Goal: Information Seeking & Learning: Learn about a topic

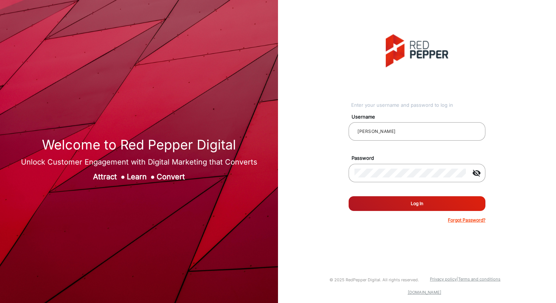
click at [414, 201] on button "Log In" at bounding box center [417, 203] width 137 height 15
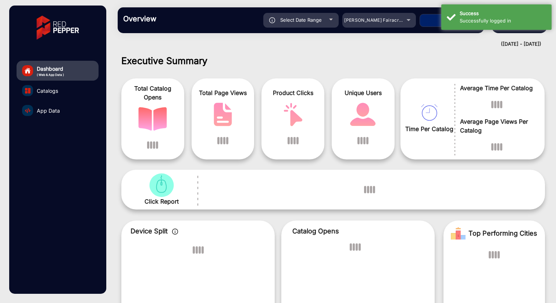
scroll to position [6, 0]
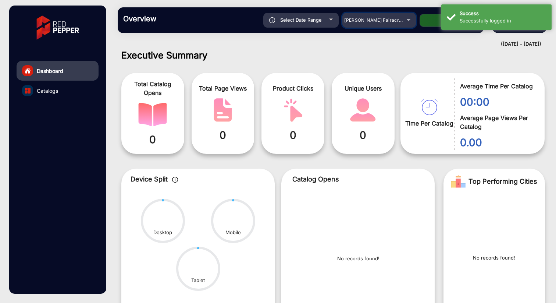
click at [409, 19] on div "[PERSON_NAME] Fairacre Farms" at bounding box center [379, 20] width 74 height 9
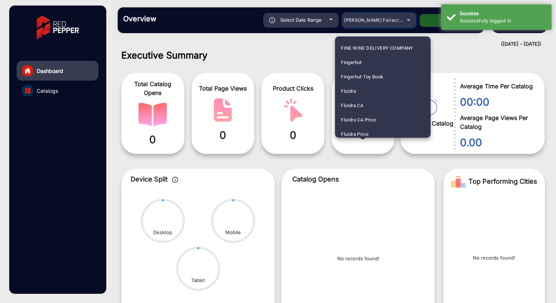
scroll to position [891, 0]
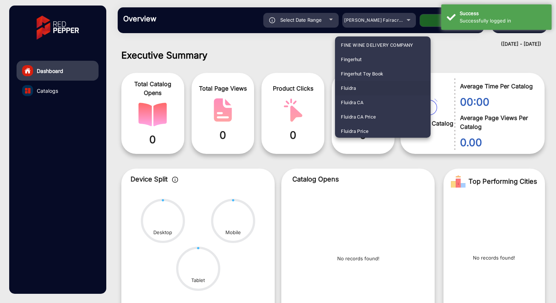
click at [357, 90] on mat-option "Fluidra" at bounding box center [383, 88] width 96 height 14
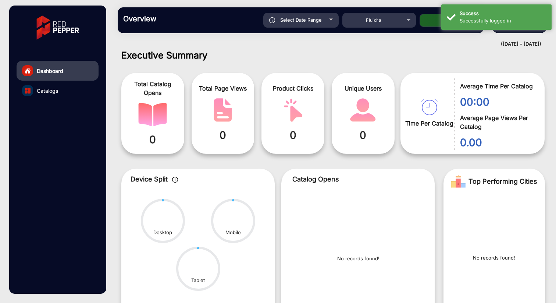
click at [432, 23] on button "Apply" at bounding box center [449, 20] width 59 height 13
type input "[DATE]"
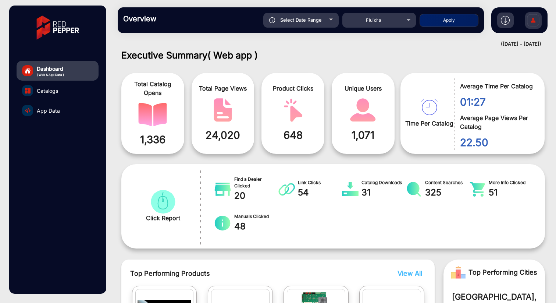
click at [336, 21] on div "Select Date Range" at bounding box center [300, 20] width 75 height 15
type input "[DATE]"
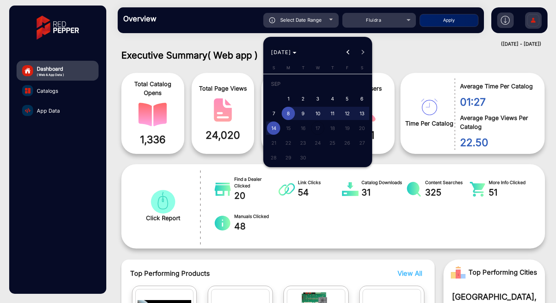
click at [291, 52] on span "[DATE]" at bounding box center [281, 52] width 20 height 6
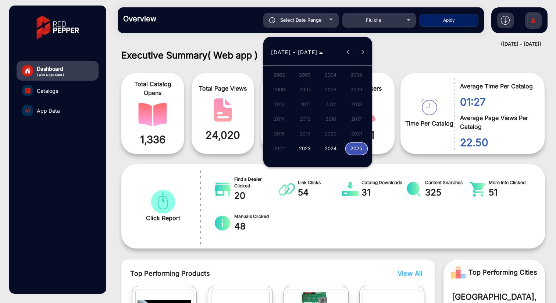
click at [360, 149] on span "2025" at bounding box center [356, 148] width 23 height 13
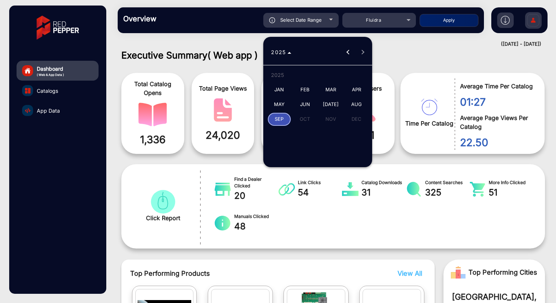
click at [277, 87] on span "JAN" at bounding box center [279, 89] width 23 height 13
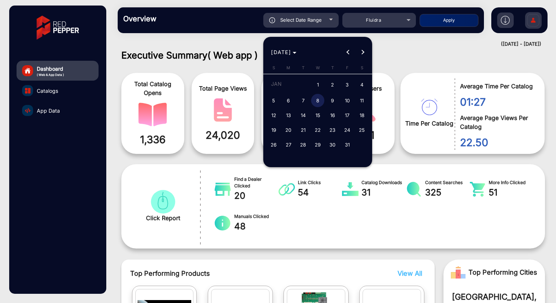
click at [316, 86] on span "1" at bounding box center [317, 85] width 13 height 15
type input "[DATE]"
click at [362, 52] on button "Next month" at bounding box center [363, 52] width 15 height 15
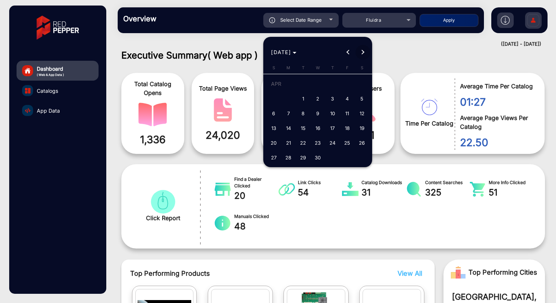
click at [362, 52] on button "Next month" at bounding box center [363, 52] width 15 height 15
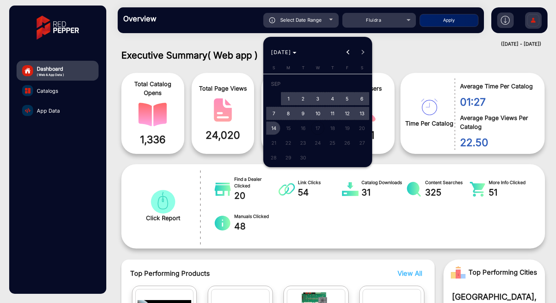
click at [275, 129] on span "14" at bounding box center [273, 127] width 13 height 13
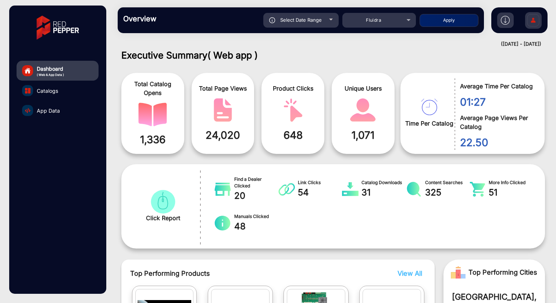
type input "[DATE]"
click at [326, 21] on div "Select Date Range" at bounding box center [300, 20] width 75 height 15
type input "[DATE]"
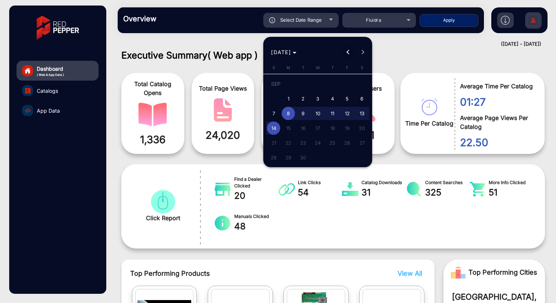
click at [349, 53] on button "Previous month" at bounding box center [348, 52] width 15 height 15
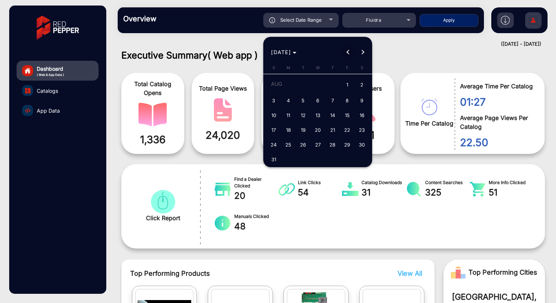
click at [349, 53] on button "Previous month" at bounding box center [348, 52] width 15 height 15
click at [349, 52] on button "Previous month" at bounding box center [348, 52] width 15 height 15
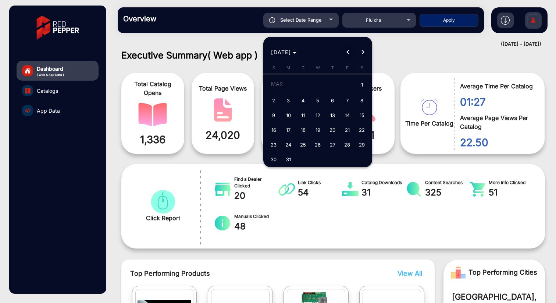
click at [349, 52] on button "Previous month" at bounding box center [348, 52] width 15 height 15
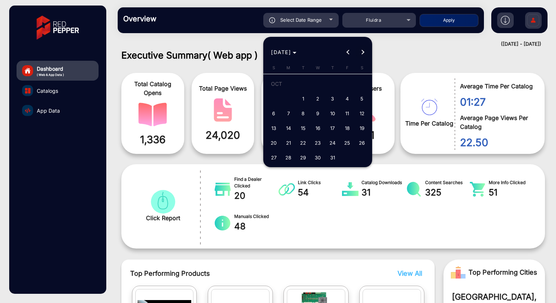
click at [362, 50] on button "Next month" at bounding box center [363, 52] width 15 height 15
click at [345, 85] on span "1" at bounding box center [347, 85] width 13 height 15
type input "[DATE]"
click at [362, 52] on button "Next month" at bounding box center [363, 52] width 15 height 15
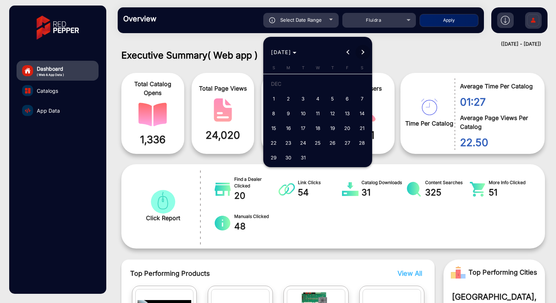
click at [362, 52] on button "Next month" at bounding box center [363, 52] width 15 height 15
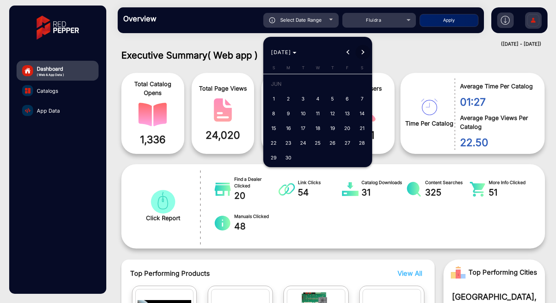
click at [362, 52] on button "Next month" at bounding box center [363, 52] width 15 height 15
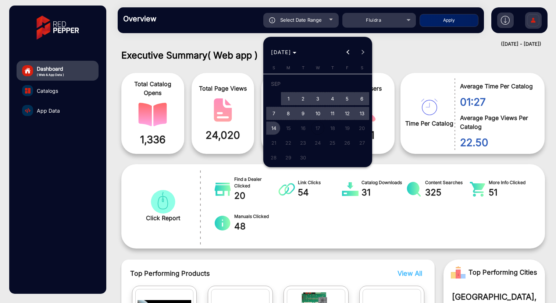
click at [274, 126] on span "14" at bounding box center [273, 127] width 13 height 13
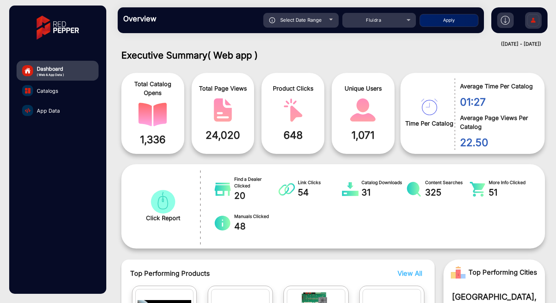
type input "[DATE]"
click at [446, 22] on button "Apply" at bounding box center [449, 20] width 59 height 13
type input "[DATE]"
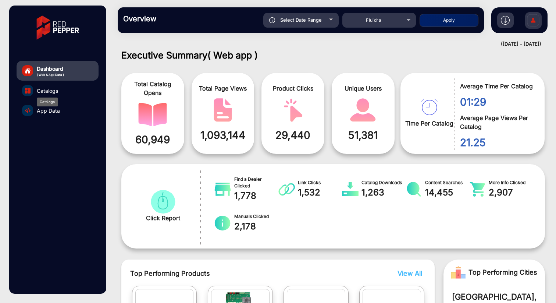
click at [49, 90] on span "Catalogs" at bounding box center [47, 91] width 21 height 8
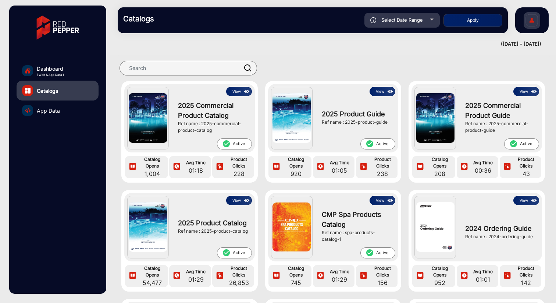
click at [236, 202] on button "View" at bounding box center [239, 200] width 26 height 9
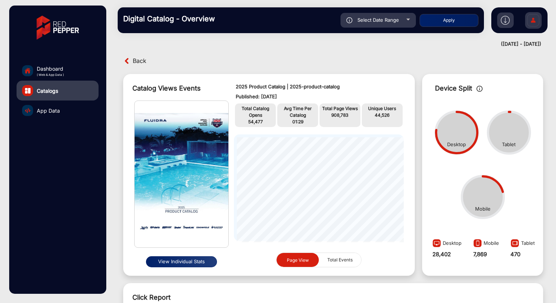
click at [346, 262] on span "Total Events" at bounding box center [340, 260] width 34 height 14
click at [300, 257] on span "Page View" at bounding box center [297, 260] width 31 height 14
click at [51, 71] on span "Dashboard" at bounding box center [50, 69] width 27 height 8
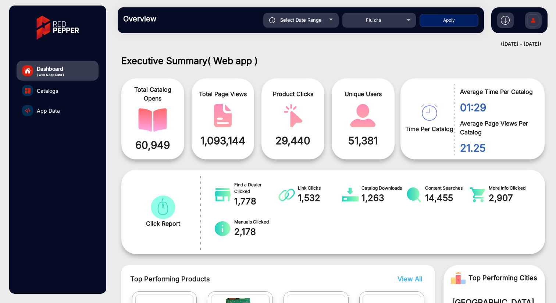
click at [505, 21] on img at bounding box center [505, 20] width 9 height 9
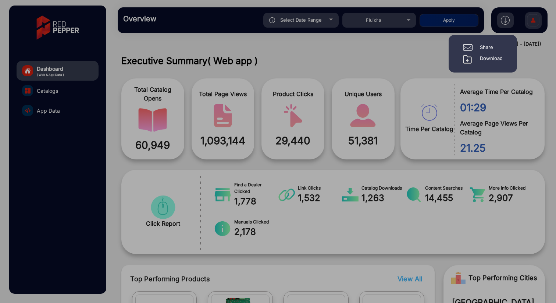
click at [489, 58] on div "Download" at bounding box center [491, 59] width 23 height 9
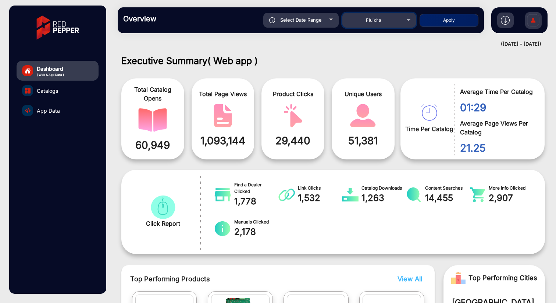
click at [412, 20] on div "Fluidra" at bounding box center [379, 20] width 74 height 9
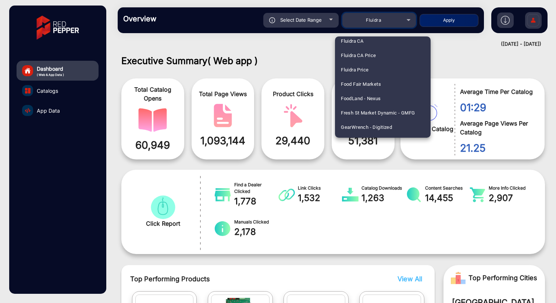
scroll to position [951, 0]
click at [453, 64] on div at bounding box center [278, 151] width 556 height 303
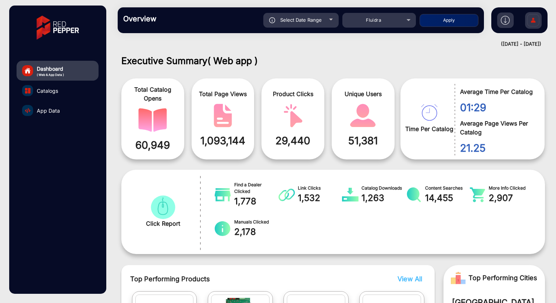
drag, startPoint x: 484, startPoint y: 45, endPoint x: 538, endPoint y: 45, distance: 53.7
click at [538, 45] on div "([DATE] - [DATE])" at bounding box center [325, 43] width 431 height 7
click at [322, 17] on div "Select Date Range" at bounding box center [300, 20] width 75 height 15
type input "[DATE]"
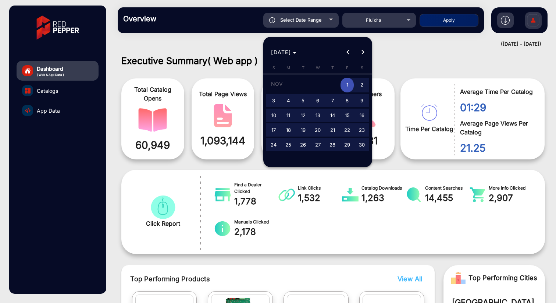
click at [402, 54] on div at bounding box center [278, 151] width 556 height 303
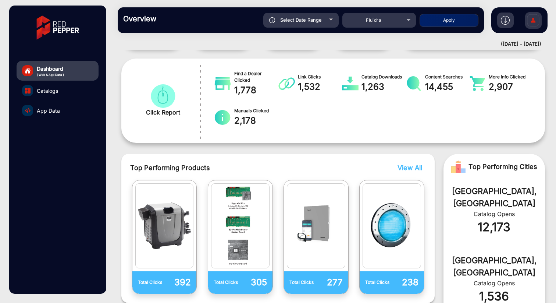
scroll to position [115, 0]
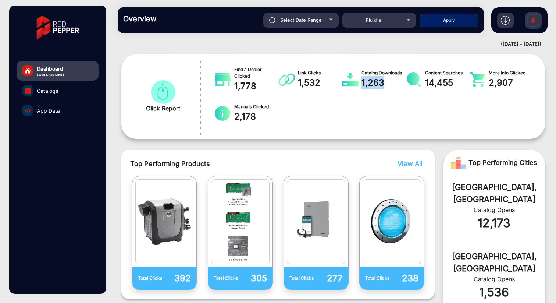
drag, startPoint x: 361, startPoint y: 85, endPoint x: 388, endPoint y: 85, distance: 27.2
click at [388, 85] on span "1,263" at bounding box center [384, 82] width 45 height 13
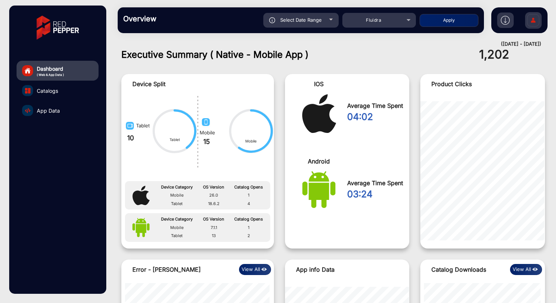
scroll to position [558, 0]
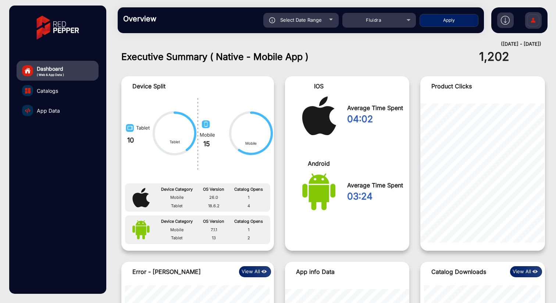
click at [329, 25] on div "Select Date Range" at bounding box center [300, 20] width 75 height 15
type input "[DATE]"
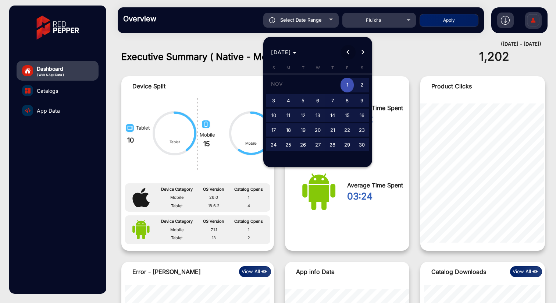
click at [349, 53] on button "Previous month" at bounding box center [348, 52] width 15 height 15
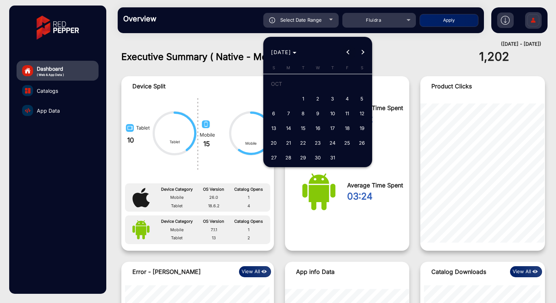
click at [349, 53] on button "Previous month" at bounding box center [348, 52] width 15 height 15
click at [365, 54] on span "Next month" at bounding box center [363, 52] width 15 height 15
click at [366, 54] on span "Next month" at bounding box center [363, 52] width 15 height 15
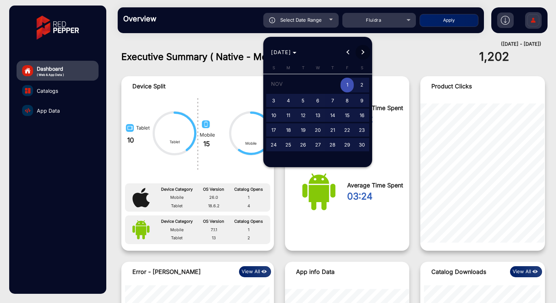
click at [366, 54] on span "Next month" at bounding box center [363, 52] width 15 height 15
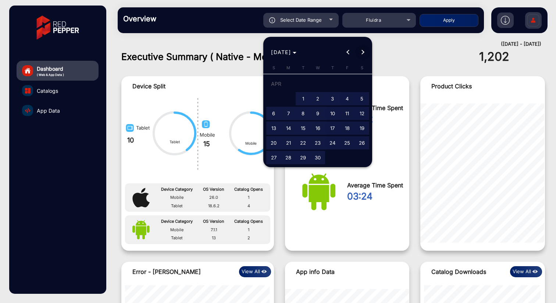
click at [366, 54] on span "Next month" at bounding box center [363, 52] width 15 height 15
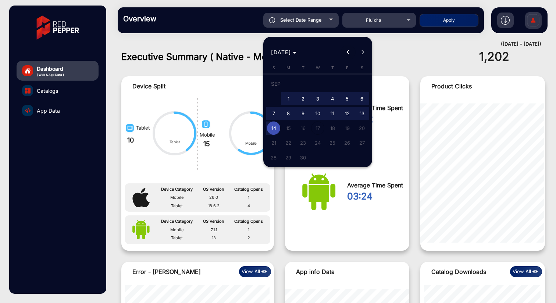
click at [352, 54] on span "Previous month" at bounding box center [348, 52] width 15 height 15
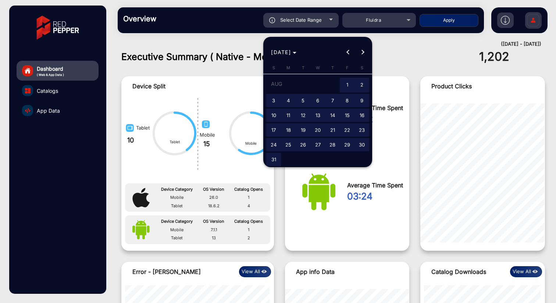
click at [348, 90] on span "1" at bounding box center [347, 85] width 13 height 15
type input "[DATE]"
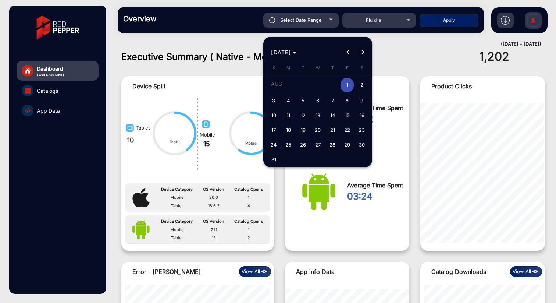
click at [362, 54] on span "Next month" at bounding box center [363, 52] width 15 height 15
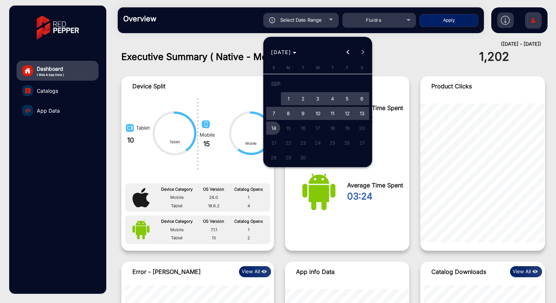
click at [273, 128] on span "14" at bounding box center [273, 127] width 13 height 13
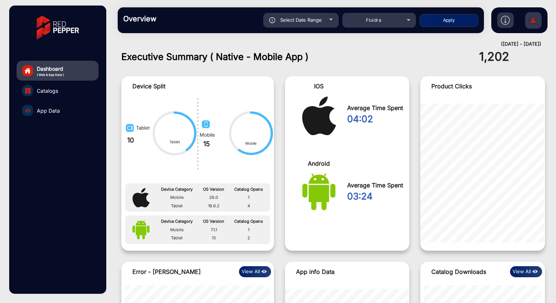
type input "[DATE]"
click at [461, 21] on button "Apply" at bounding box center [449, 20] width 59 height 13
type input "[DATE]"
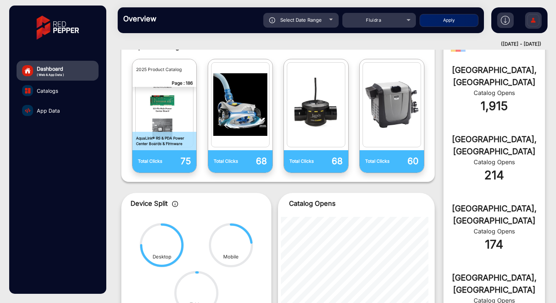
scroll to position [231, 0]
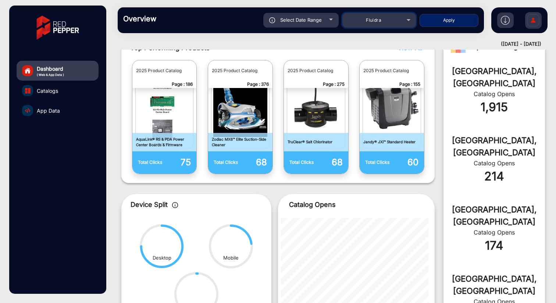
click at [385, 19] on div "Fluidra" at bounding box center [373, 20] width 59 height 9
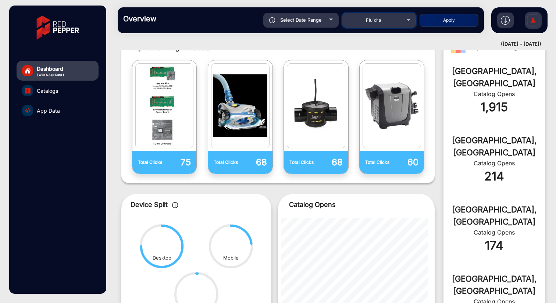
scroll to position [848, 0]
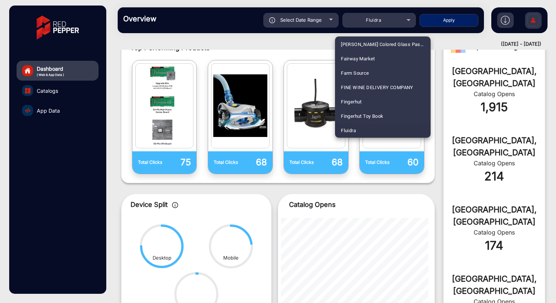
click at [384, 19] on div at bounding box center [278, 151] width 556 height 303
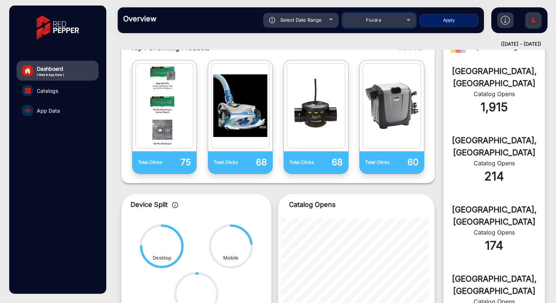
click at [384, 19] on div "Fluidra" at bounding box center [373, 20] width 59 height 9
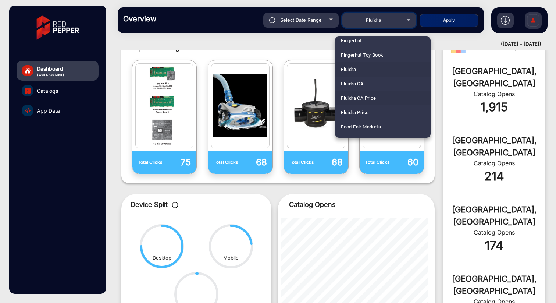
scroll to position [911, 0]
click at [358, 110] on span "Fluidra Price" at bounding box center [355, 110] width 28 height 14
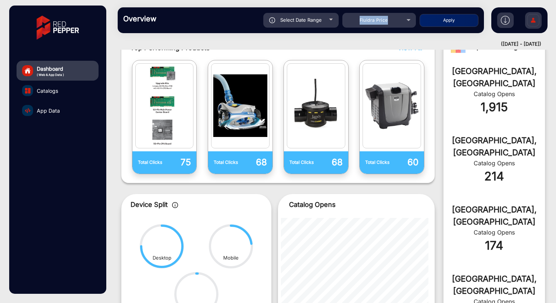
click at [444, 22] on button "Apply" at bounding box center [449, 20] width 59 height 13
type input "[DATE]"
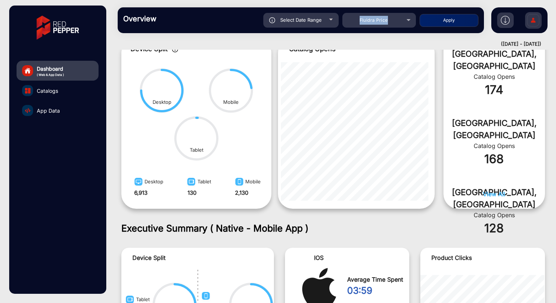
scroll to position [273, 0]
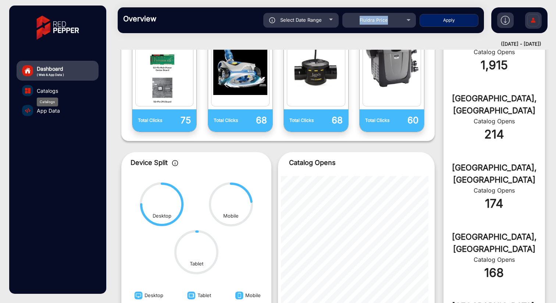
click at [45, 92] on span "Catalogs" at bounding box center [47, 91] width 21 height 8
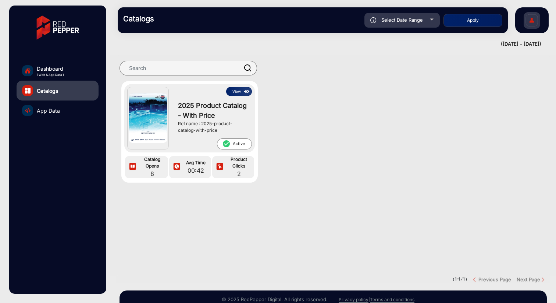
click at [47, 73] on span "( Web & App Data )" at bounding box center [50, 74] width 27 height 4
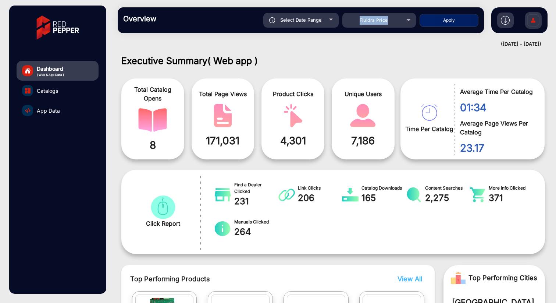
scroll to position [6, 0]
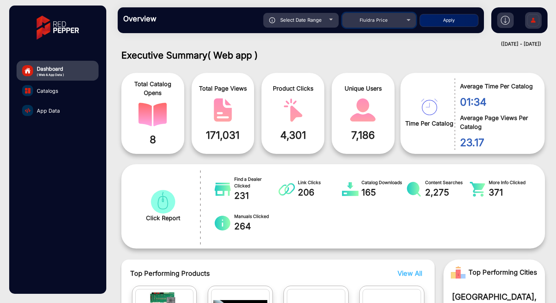
click at [401, 20] on div "Fluidra Price" at bounding box center [373, 20] width 59 height 9
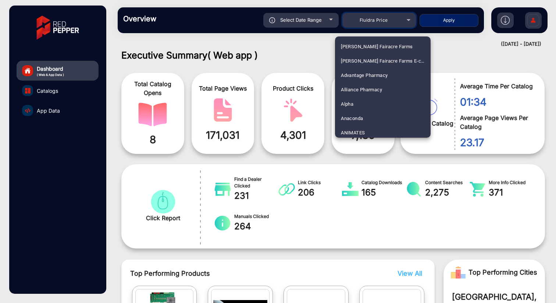
scroll to position [892, 0]
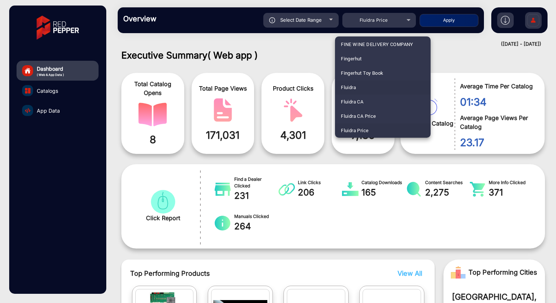
click at [353, 90] on span "Fluidra" at bounding box center [348, 87] width 15 height 14
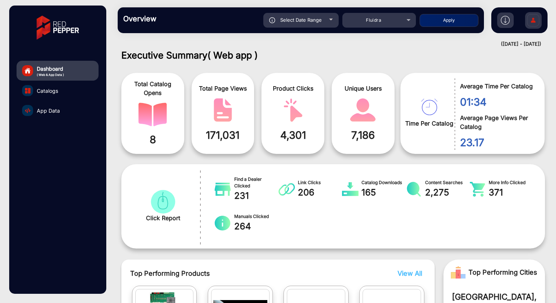
click at [439, 21] on button "Apply" at bounding box center [449, 20] width 59 height 13
type input "[DATE]"
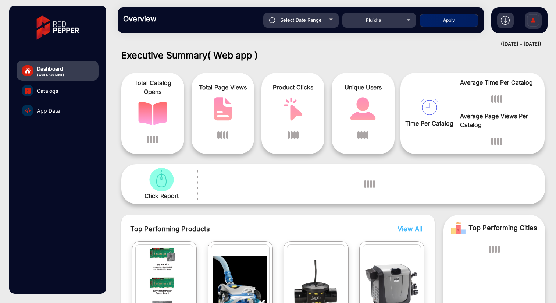
click at [452, 20] on button "Apply" at bounding box center [449, 20] width 59 height 13
type input "[DATE]"
click at [47, 90] on span "Catalogs" at bounding box center [47, 91] width 21 height 8
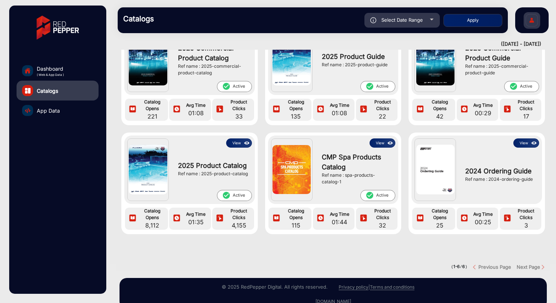
scroll to position [22, 0]
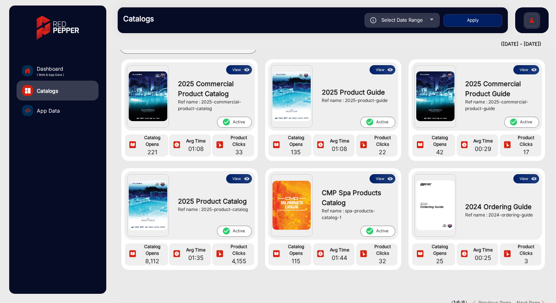
click at [234, 180] on button "View" at bounding box center [239, 178] width 26 height 9
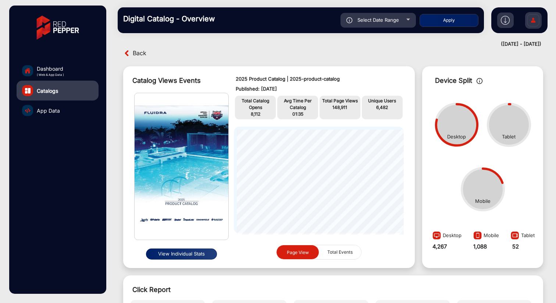
scroll to position [5, 0]
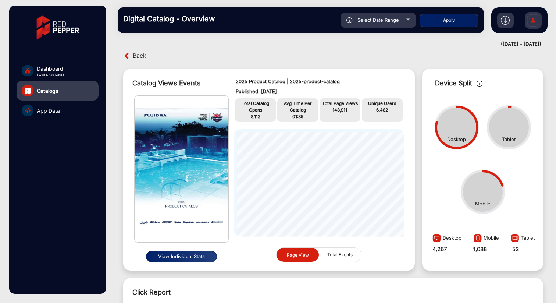
click at [184, 257] on button "View Individual Stats" at bounding box center [181, 256] width 71 height 11
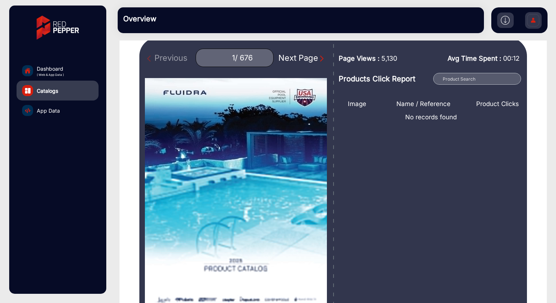
scroll to position [69, 0]
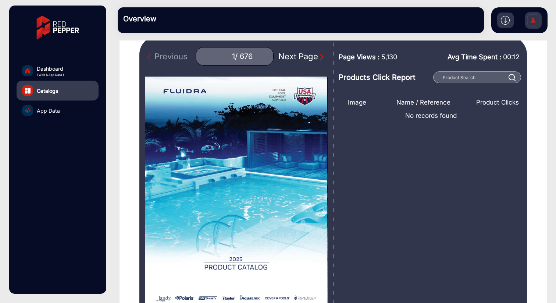
click at [306, 57] on div "Next Page" at bounding box center [301, 56] width 47 height 12
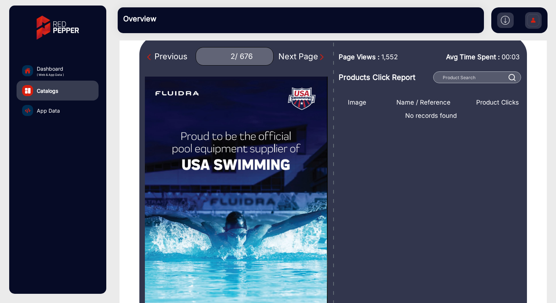
click at [306, 57] on div "Next Page" at bounding box center [301, 56] width 47 height 12
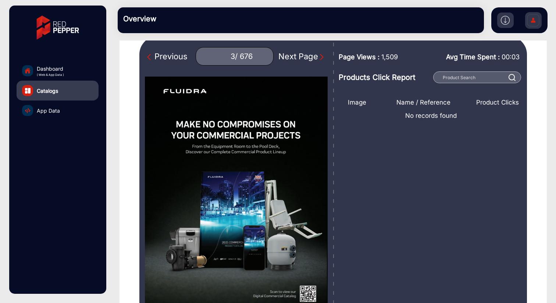
click at [306, 57] on div "Next Page" at bounding box center [301, 56] width 47 height 12
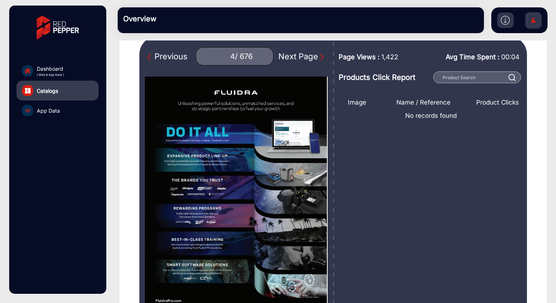
click at [306, 57] on div "Next Page" at bounding box center [301, 56] width 47 height 12
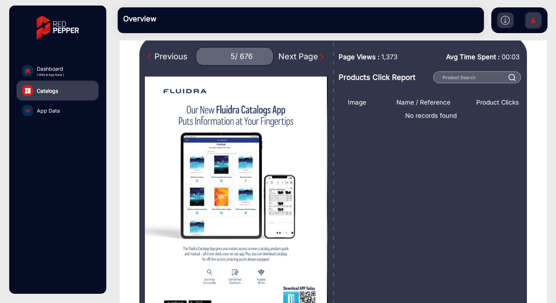
click at [306, 57] on div "Next Page" at bounding box center [301, 56] width 47 height 12
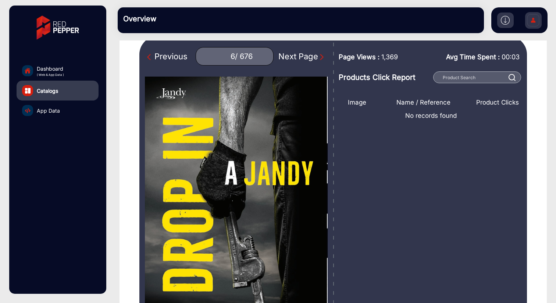
click at [306, 57] on div "Next Page" at bounding box center [301, 56] width 47 height 12
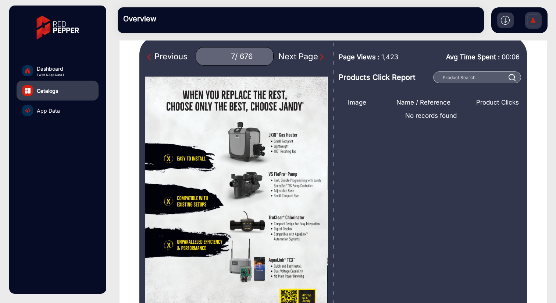
click at [306, 57] on div "Next Page" at bounding box center [301, 56] width 47 height 12
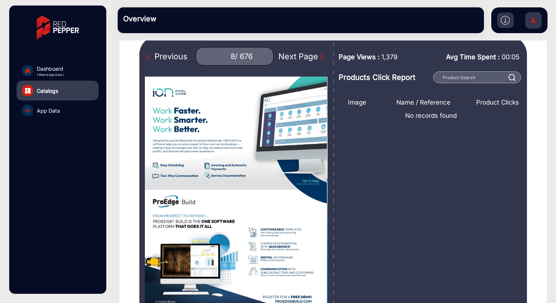
click at [306, 57] on div "Next Page" at bounding box center [301, 56] width 47 height 12
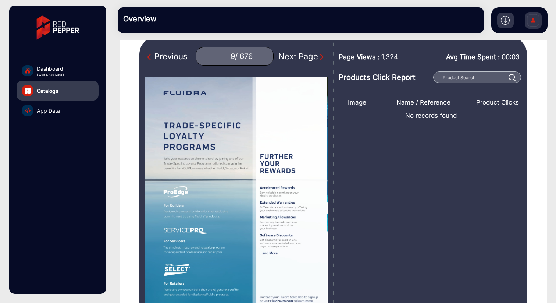
click at [306, 57] on div "Next Page" at bounding box center [301, 56] width 47 height 12
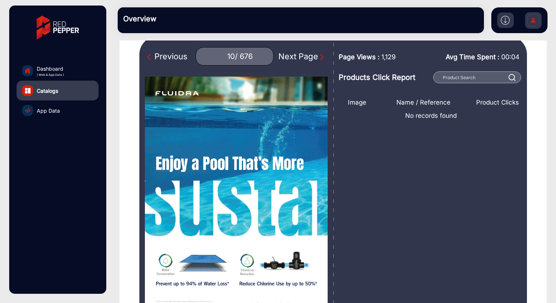
click at [306, 57] on div "Next Page" at bounding box center [301, 56] width 47 height 12
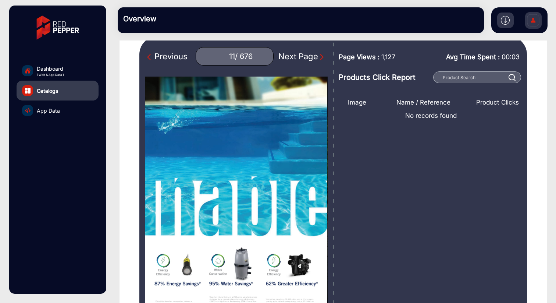
click at [306, 57] on div "Next Page" at bounding box center [301, 56] width 47 height 12
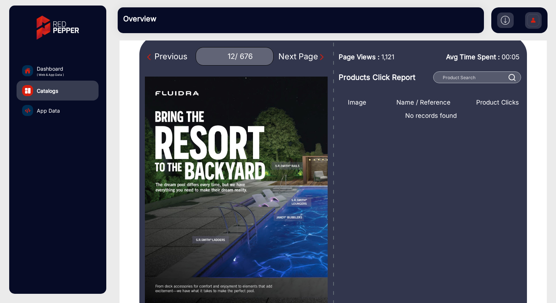
click at [293, 58] on div "Next Page" at bounding box center [301, 56] width 47 height 12
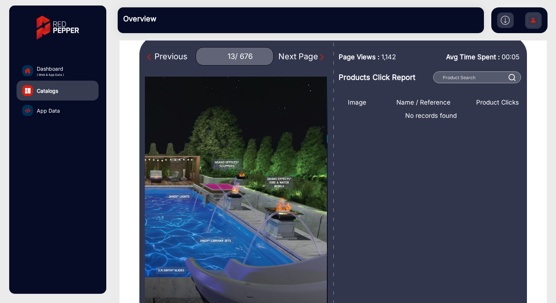
click at [293, 58] on div "Next Page" at bounding box center [301, 56] width 47 height 12
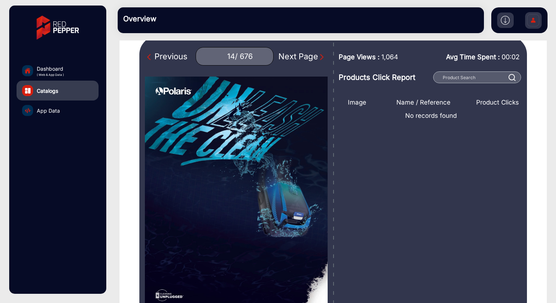
click at [293, 58] on div "Next Page" at bounding box center [301, 56] width 47 height 12
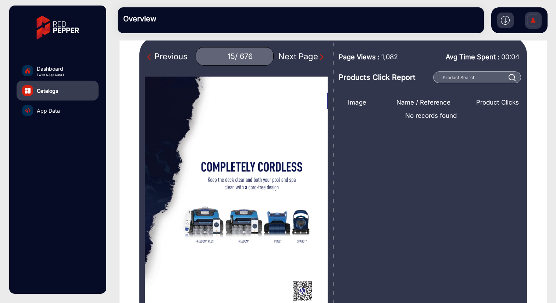
click at [293, 58] on div "Next Page" at bounding box center [301, 56] width 47 height 12
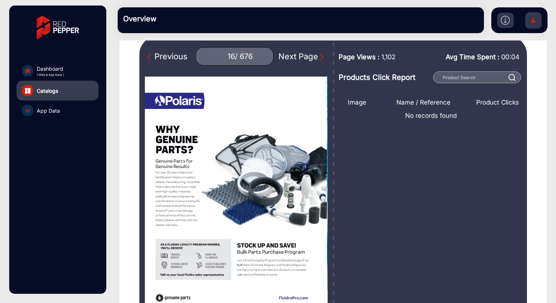
click at [293, 58] on div "Next Page" at bounding box center [301, 56] width 47 height 12
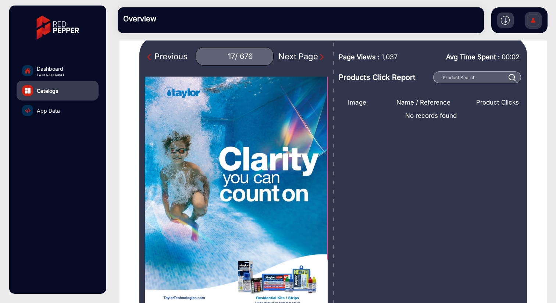
click at [293, 58] on div "Next Page" at bounding box center [301, 56] width 47 height 12
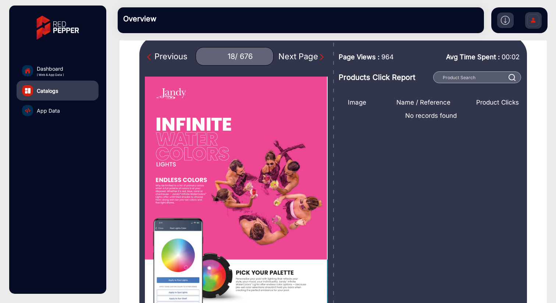
click at [293, 58] on div "Next Page" at bounding box center [301, 56] width 47 height 12
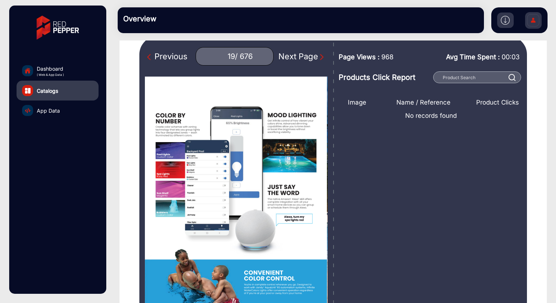
click at [293, 58] on div "Next Page" at bounding box center [301, 56] width 47 height 12
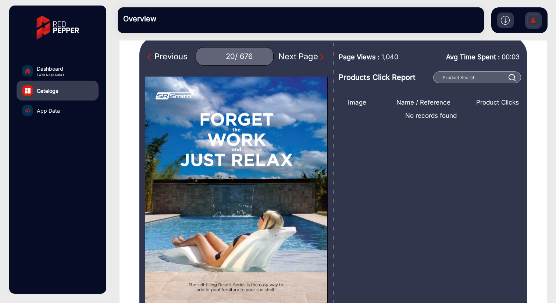
click at [293, 58] on div "Next Page" at bounding box center [301, 56] width 47 height 12
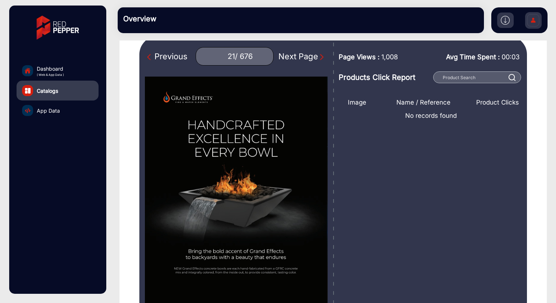
click at [293, 58] on div "Next Page" at bounding box center [301, 56] width 47 height 12
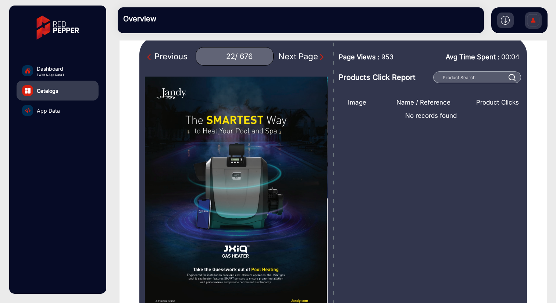
click at [293, 58] on div "Next Page" at bounding box center [301, 56] width 47 height 12
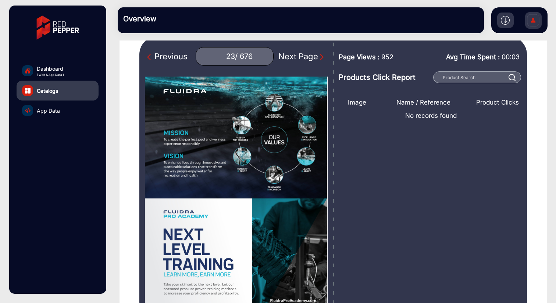
click at [293, 58] on div "Next Page" at bounding box center [301, 56] width 47 height 12
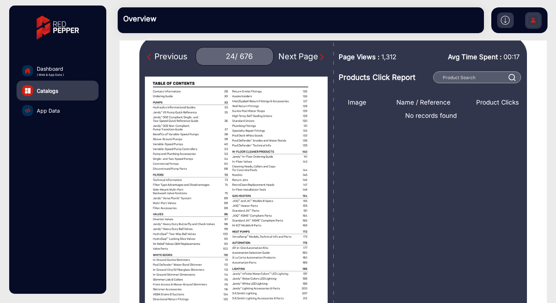
click at [293, 58] on div "Next Page" at bounding box center [301, 56] width 47 height 12
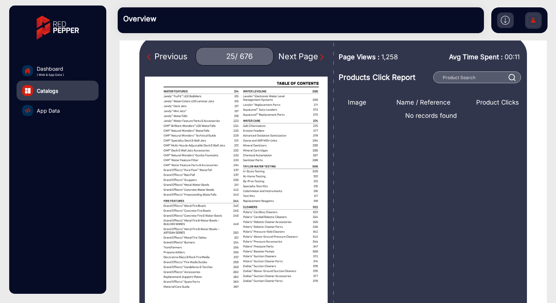
click at [293, 58] on div "Next Page" at bounding box center [301, 56] width 47 height 12
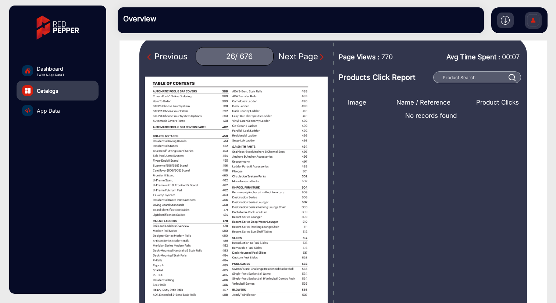
click at [293, 58] on div "Next Page" at bounding box center [301, 56] width 47 height 12
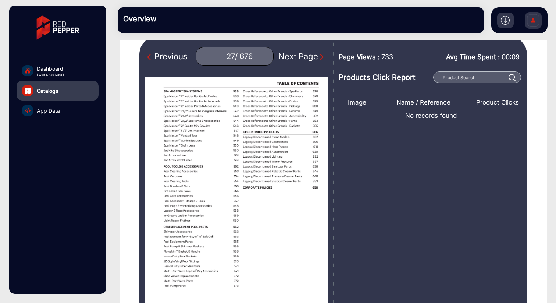
click at [293, 58] on div "Next Page" at bounding box center [301, 56] width 47 height 12
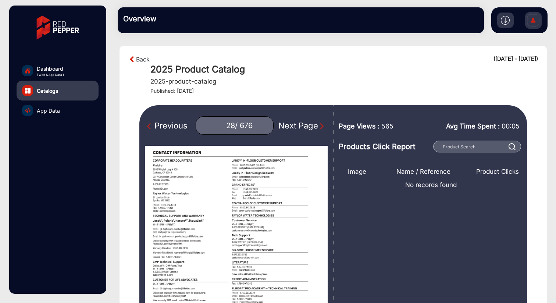
click at [299, 126] on div "Next Page" at bounding box center [301, 126] width 47 height 12
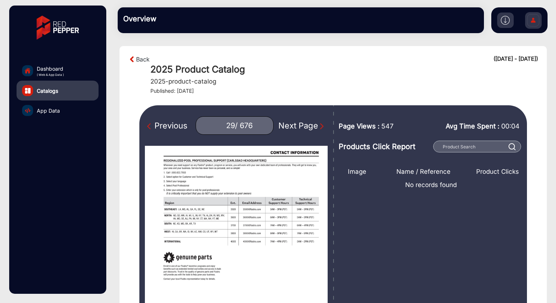
click at [299, 126] on div "Next Page" at bounding box center [301, 126] width 47 height 12
type input "30"
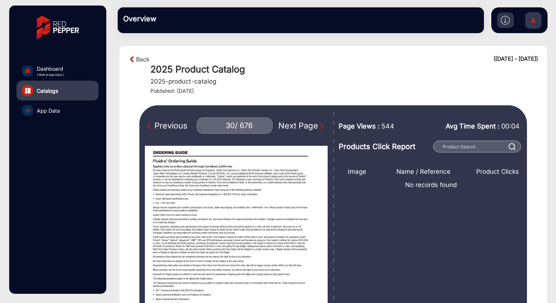
click at [132, 58] on img at bounding box center [132, 59] width 8 height 9
click at [139, 58] on link "Back" at bounding box center [143, 59] width 14 height 9
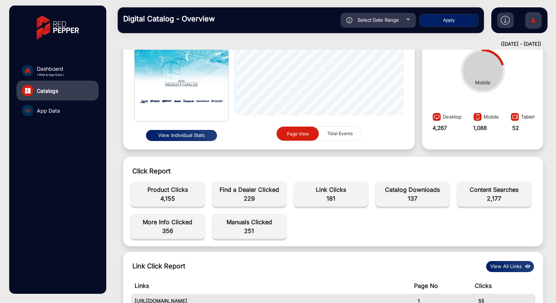
scroll to position [128, 0]
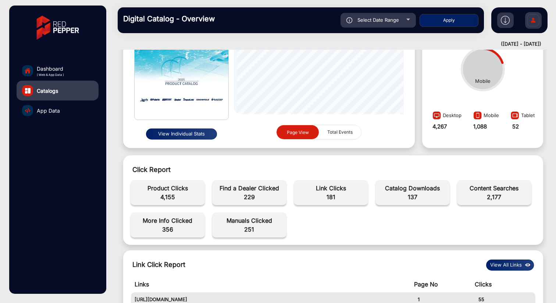
click at [497, 193] on span "2,177" at bounding box center [494, 196] width 67 height 9
drag, startPoint x: 505, startPoint y: 196, endPoint x: 461, endPoint y: 187, distance: 45.4
click at [461, 187] on div "Content Searches 2,177" at bounding box center [494, 193] width 67 height 18
click at [502, 196] on span "2,177" at bounding box center [494, 196] width 67 height 9
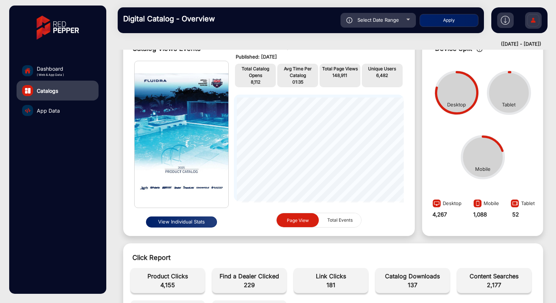
scroll to position [0, 0]
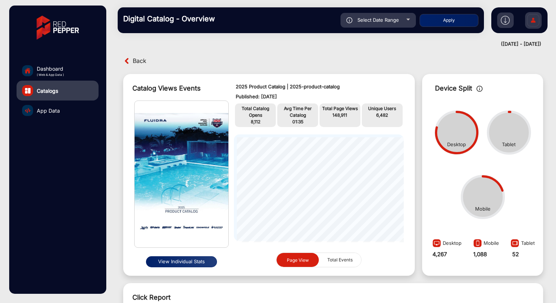
click at [137, 61] on span "Back" at bounding box center [140, 60] width 14 height 11
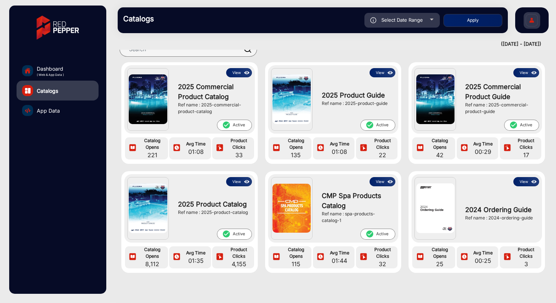
scroll to position [36, 0]
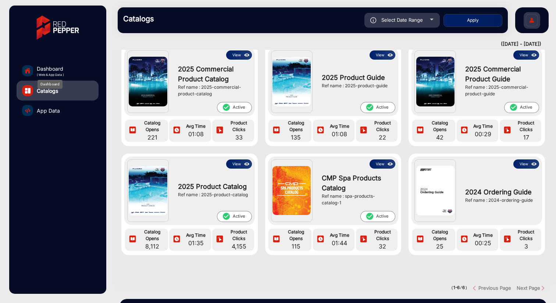
click at [49, 70] on span "Dashboard" at bounding box center [50, 69] width 27 height 8
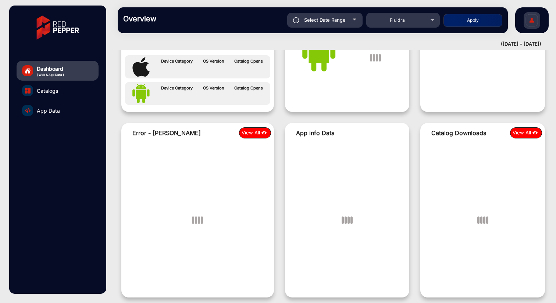
scroll to position [6, 0]
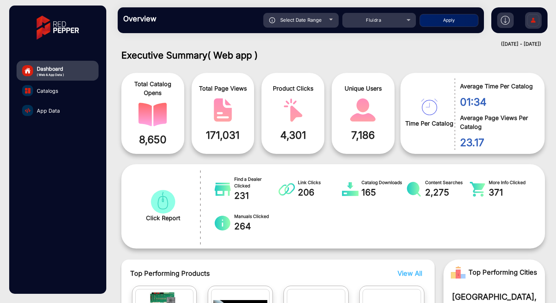
click at [39, 111] on span "App Data" at bounding box center [48, 111] width 23 height 8
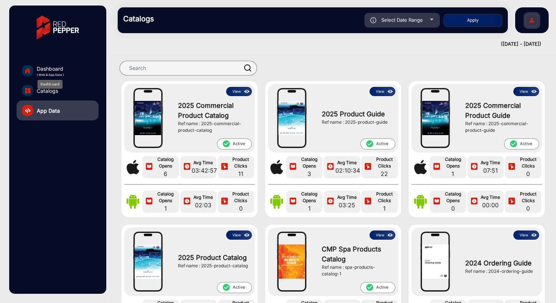
click at [40, 69] on span "Dashboard" at bounding box center [50, 69] width 27 height 8
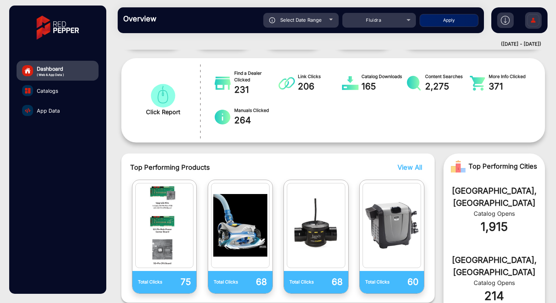
scroll to position [112, 0]
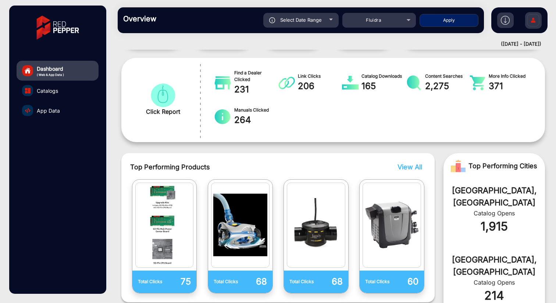
click at [53, 111] on span "App Data" at bounding box center [48, 111] width 23 height 8
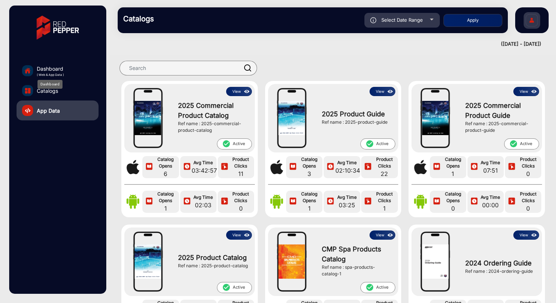
click at [60, 75] on span "( Web & App Data )" at bounding box center [50, 74] width 27 height 4
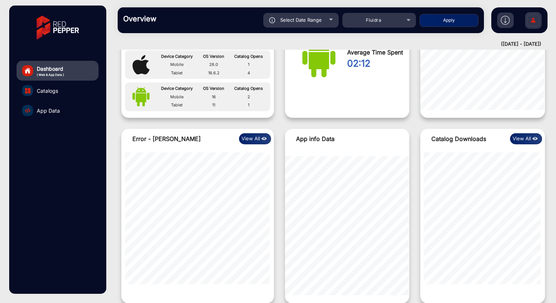
scroll to position [698, 0]
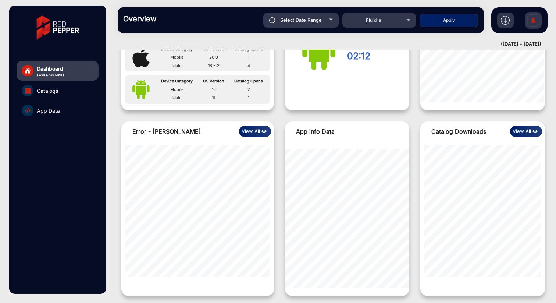
click at [516, 132] on button "View All" at bounding box center [526, 131] width 32 height 11
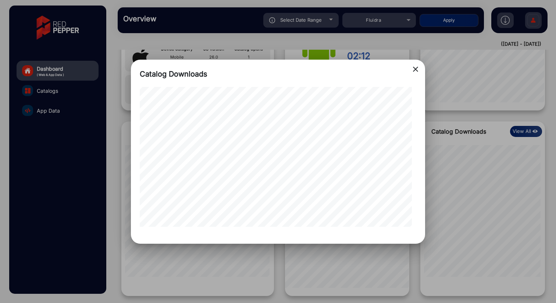
scroll to position [0, 360]
click at [414, 67] on mat-icon "close" at bounding box center [415, 69] width 9 height 9
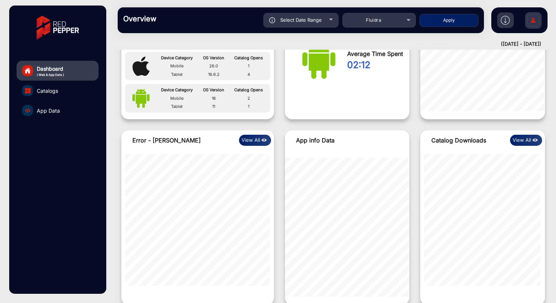
scroll to position [694, 0]
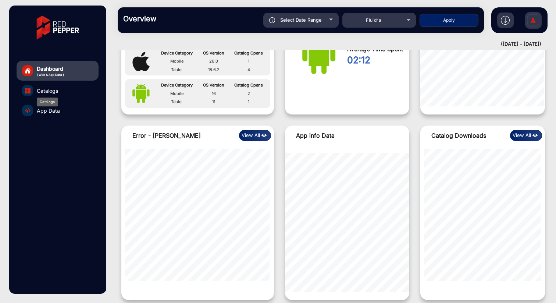
click at [42, 90] on span "Catalogs" at bounding box center [47, 91] width 21 height 8
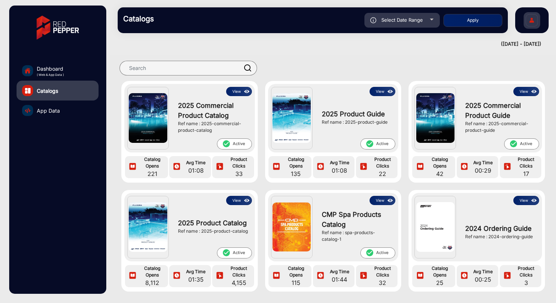
scroll to position [1, 0]
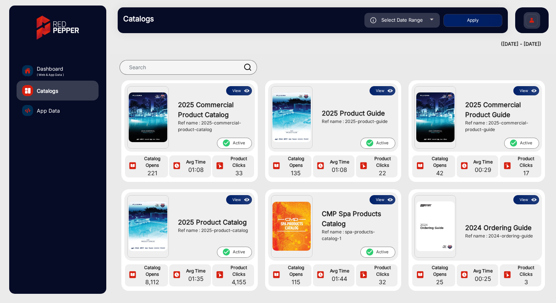
click at [234, 199] on button "View" at bounding box center [239, 199] width 26 height 9
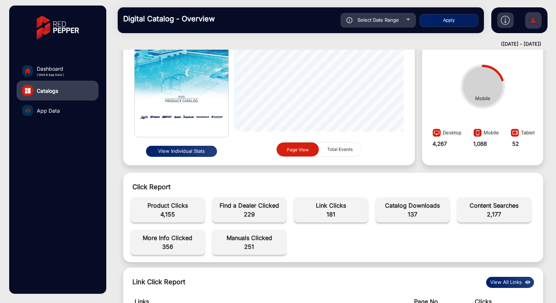
scroll to position [112, 0]
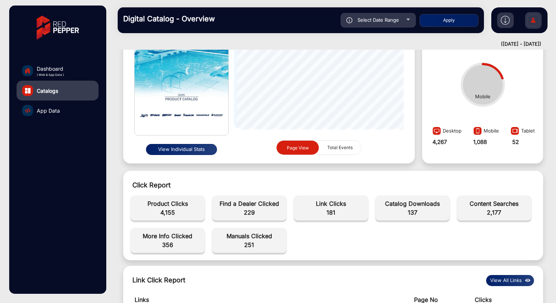
click at [43, 110] on span "App Data" at bounding box center [48, 111] width 23 height 8
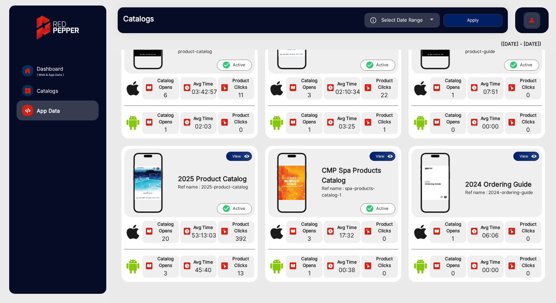
scroll to position [103, 0]
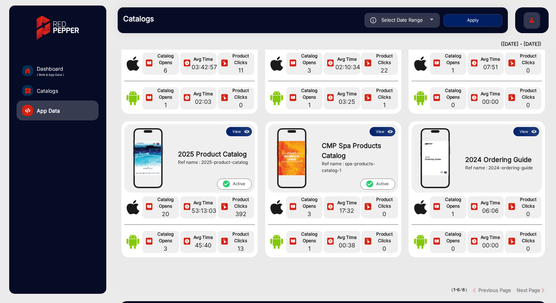
click at [236, 130] on button "View" at bounding box center [239, 131] width 26 height 9
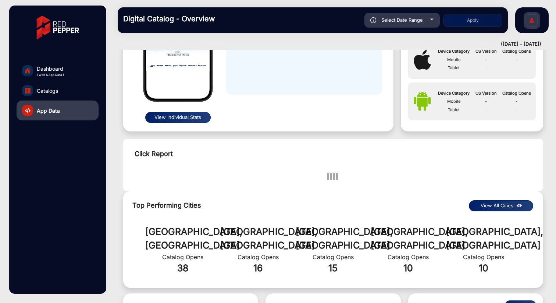
scroll to position [150, 0]
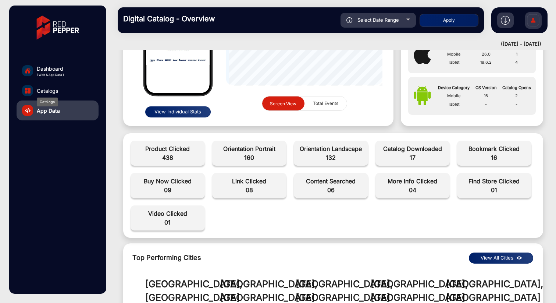
click at [55, 91] on span "Catalogs" at bounding box center [47, 91] width 21 height 8
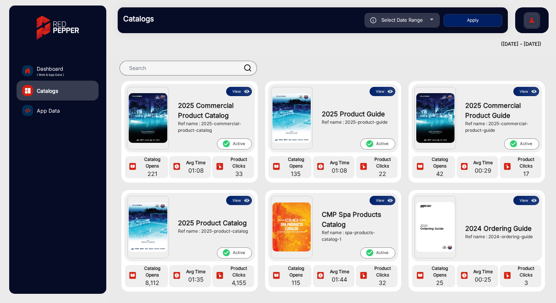
click at [237, 200] on button "View" at bounding box center [239, 200] width 26 height 9
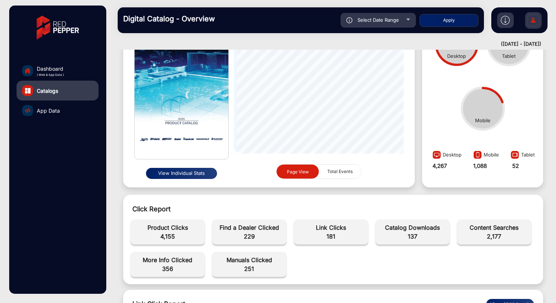
scroll to position [103, 0]
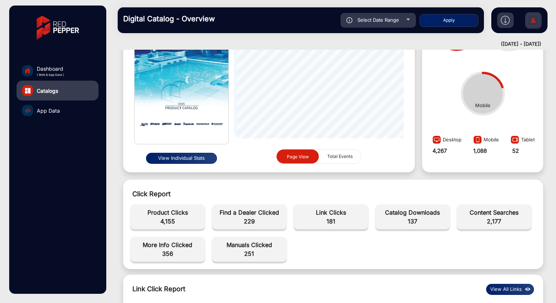
click at [44, 110] on span "App Data" at bounding box center [48, 111] width 23 height 8
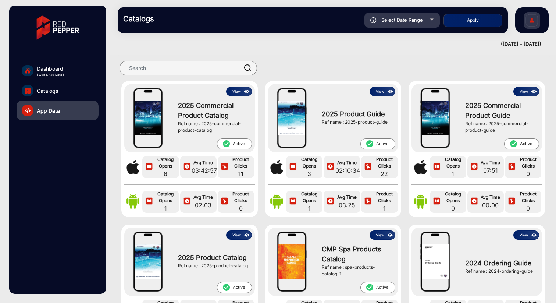
click at [236, 234] on button "View" at bounding box center [239, 234] width 26 height 9
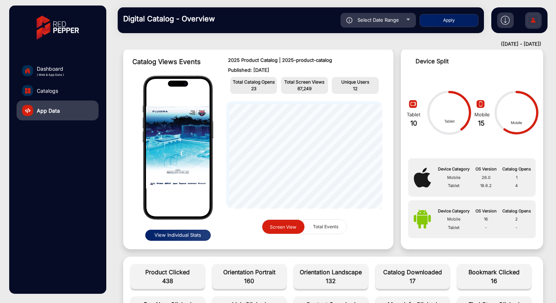
scroll to position [28, 0]
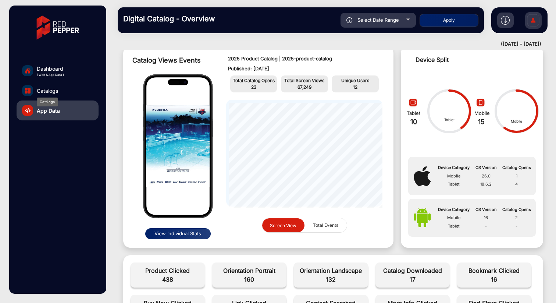
click at [50, 90] on span "Catalogs" at bounding box center [47, 91] width 21 height 8
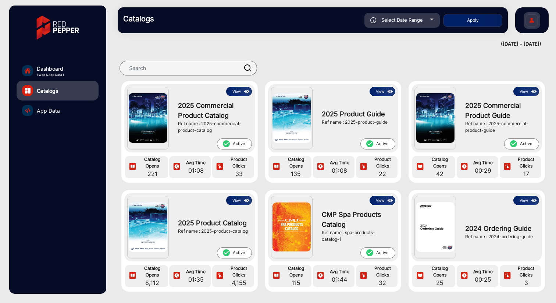
click at [232, 179] on div "View 2025 Commercial Product Catalog Ref name : 2025-commercial-product-catalog…" at bounding box center [189, 132] width 136 height 102
click at [51, 70] on span "Dashboard" at bounding box center [50, 69] width 27 height 8
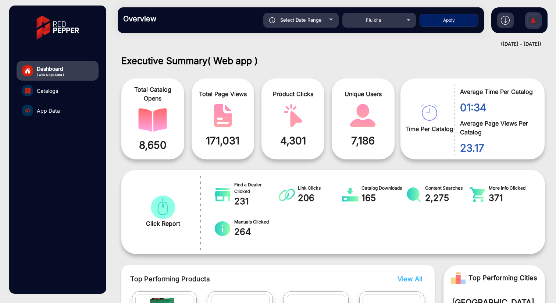
scroll to position [6, 0]
